Goal: Find specific page/section: Find specific page/section

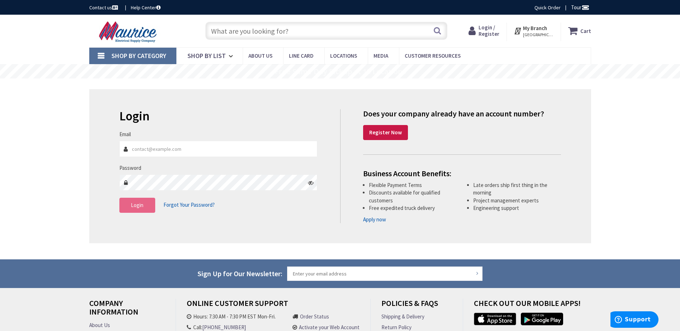
type input "Sfreedman@freestateelectric.com"
click at [138, 207] on span "Login" at bounding box center [137, 205] width 13 height 7
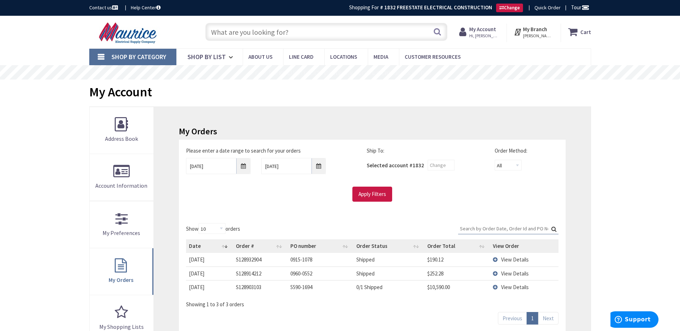
click at [295, 32] on input "text" at bounding box center [326, 32] width 242 height 18
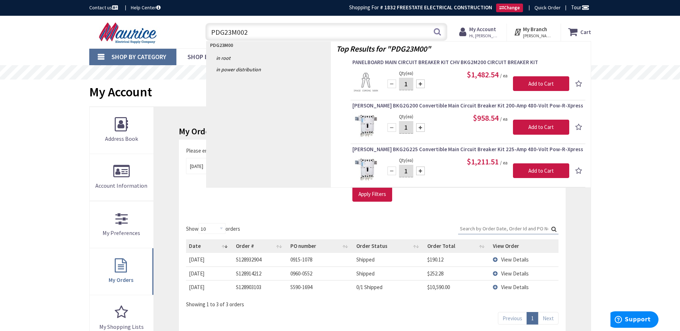
type input "PDG23M0020"
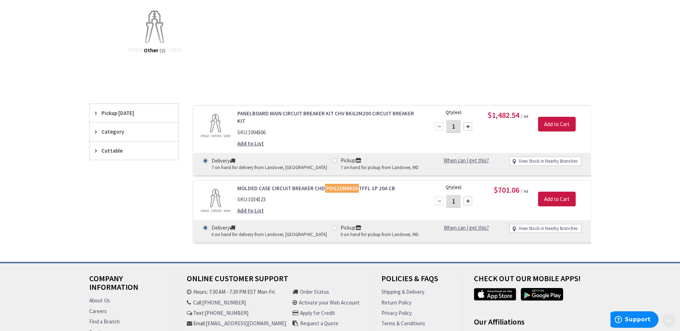
scroll to position [109, 0]
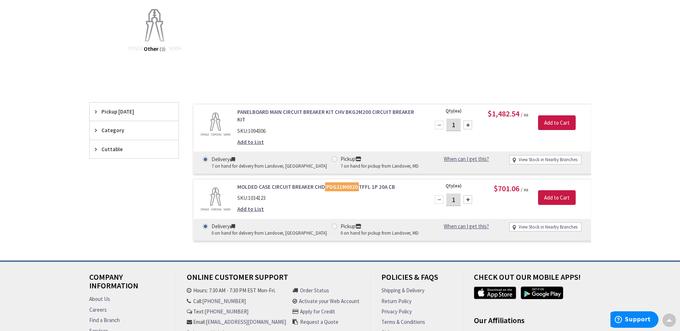
click at [309, 188] on link "MOLDED CASE CIRCUIT BREAKER CHD PDG21M0020 TFFL 1P 20A CB" at bounding box center [328, 187] width 182 height 8
